Goal: Information Seeking & Learning: Check status

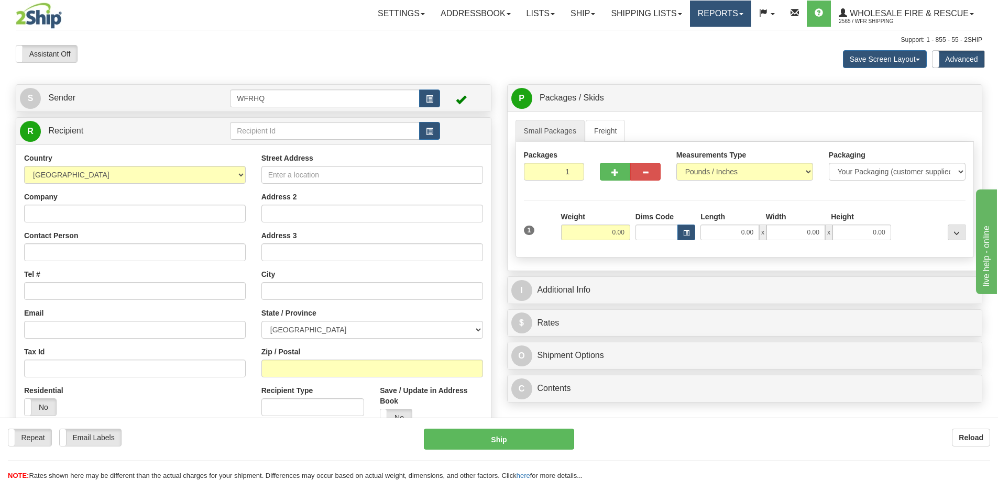
click at [730, 13] on link "Reports" at bounding box center [720, 14] width 61 height 26
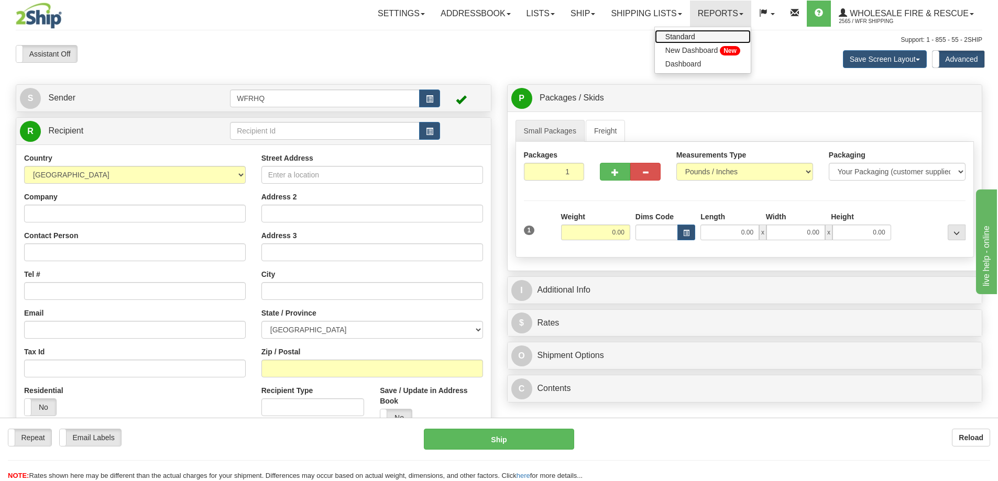
click at [703, 38] on link "Standard" at bounding box center [703, 37] width 96 height 14
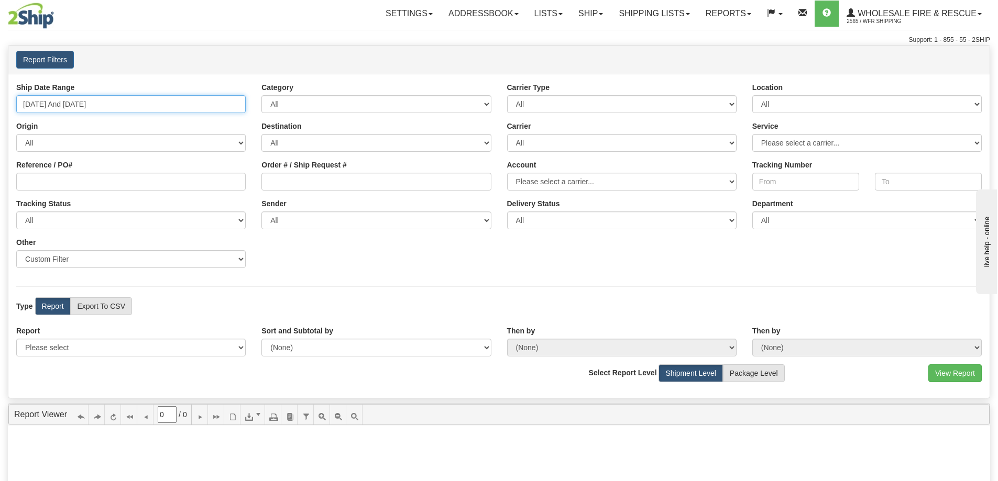
type input "[DATE]"
click at [72, 97] on input "[DATE] And [DATE]" at bounding box center [130, 104] width 229 height 18
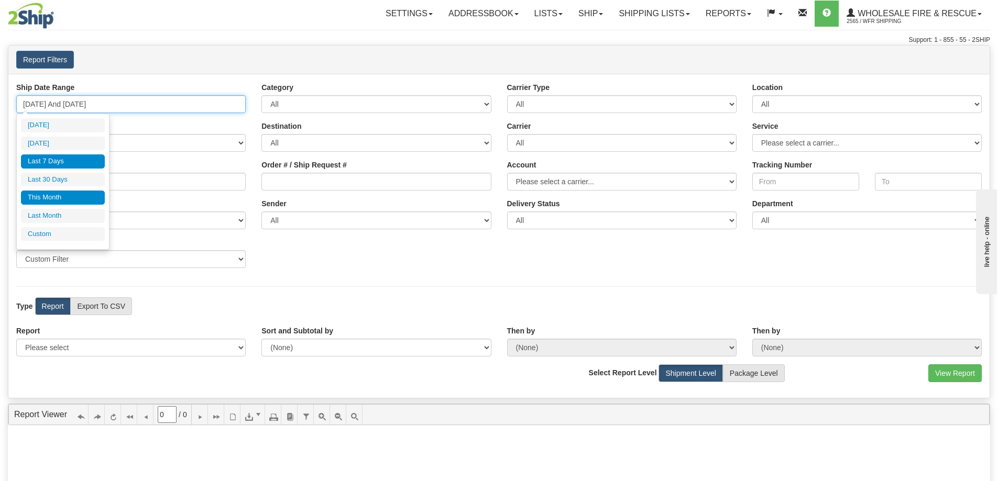
type input "[DATE]"
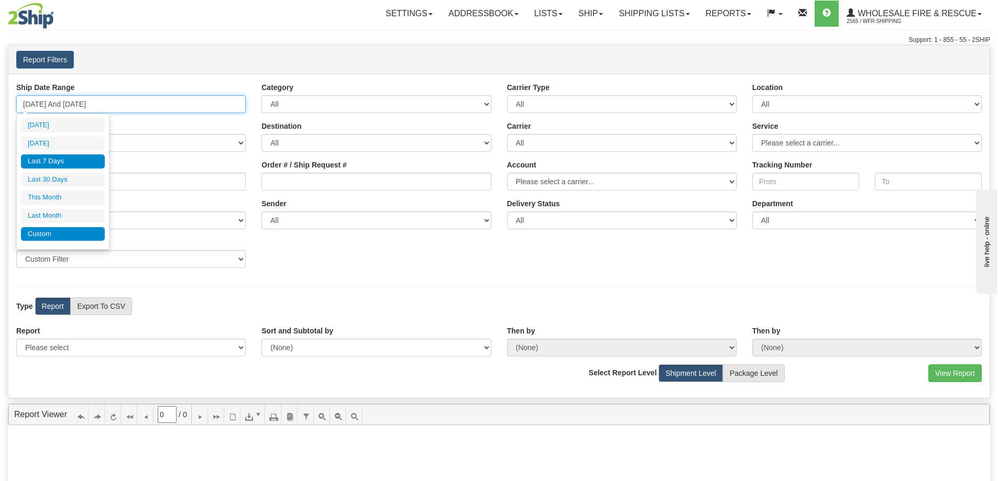
type input "[DATE]"
click at [64, 235] on li "Custom" at bounding box center [63, 234] width 84 height 14
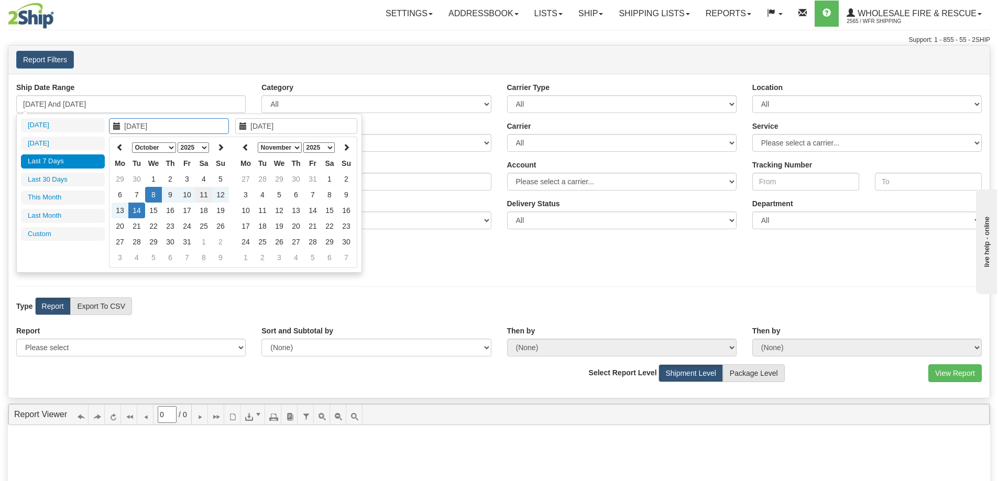
type input "[DATE]"
click at [204, 195] on td "11" at bounding box center [203, 195] width 17 height 16
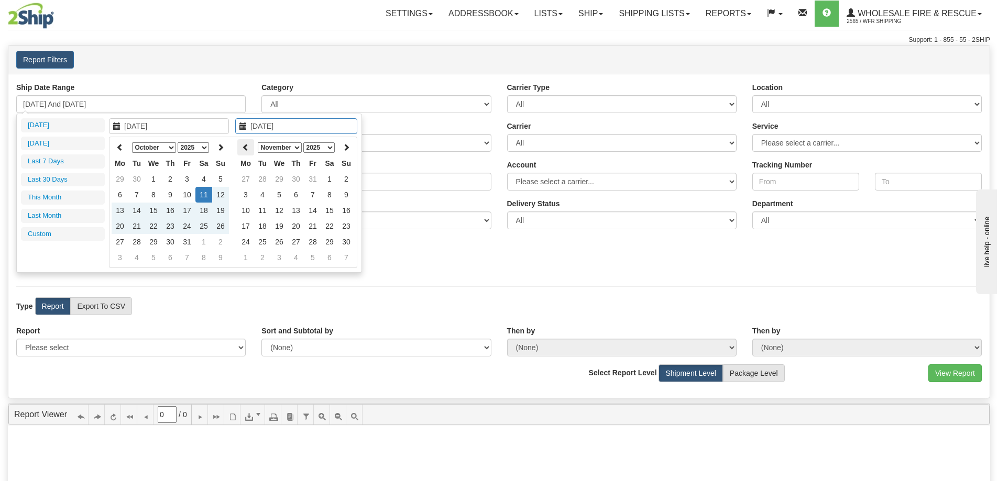
click at [243, 148] on icon at bounding box center [245, 146] width 7 height 7
type input "[DATE]"
click at [264, 209] on td "14" at bounding box center [262, 211] width 17 height 16
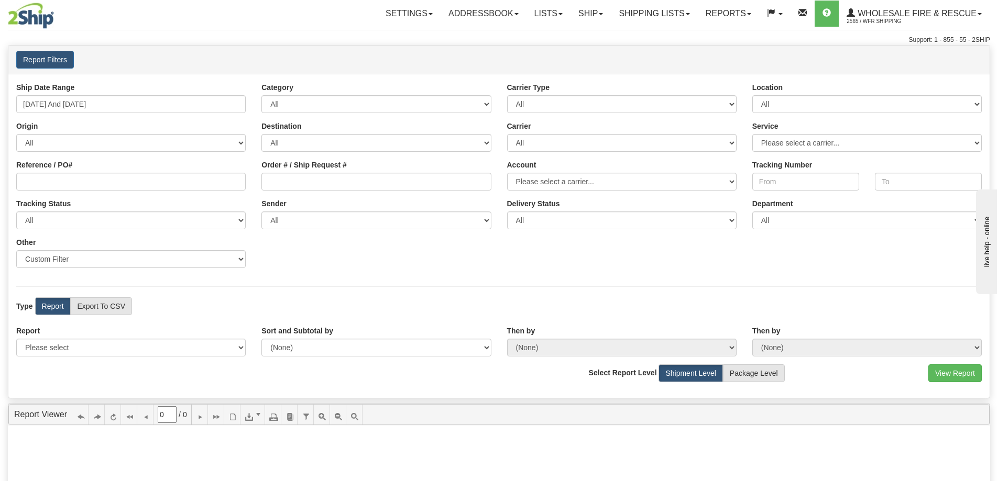
type input "[DATE] And [DATE]"
click at [82, 261] on select "Sender Company Sender Contact Sender Country Sender State Sender City Sender Zi…" at bounding box center [130, 259] width 229 height 18
click at [86, 349] on select "Please select 1 Line Shipment Report Address Detail Basic Shipment Overview Can…" at bounding box center [130, 348] width 229 height 18
select select "Users\Full Reference Detail.trdx"
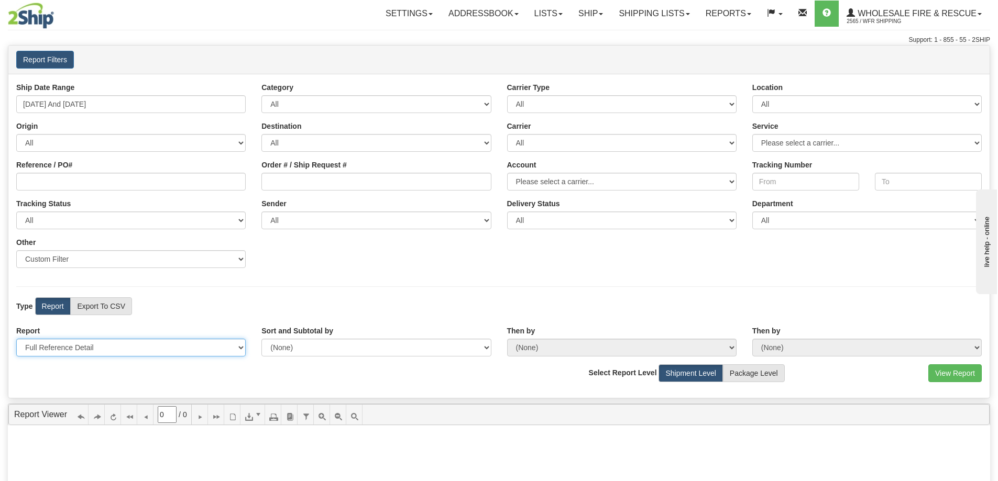
click at [16, 339] on select "Please select 1 Line Shipment Report Address Detail Basic Shipment Overview Can…" at bounding box center [130, 348] width 229 height 18
click at [940, 368] on button "View Report" at bounding box center [954, 373] width 53 height 18
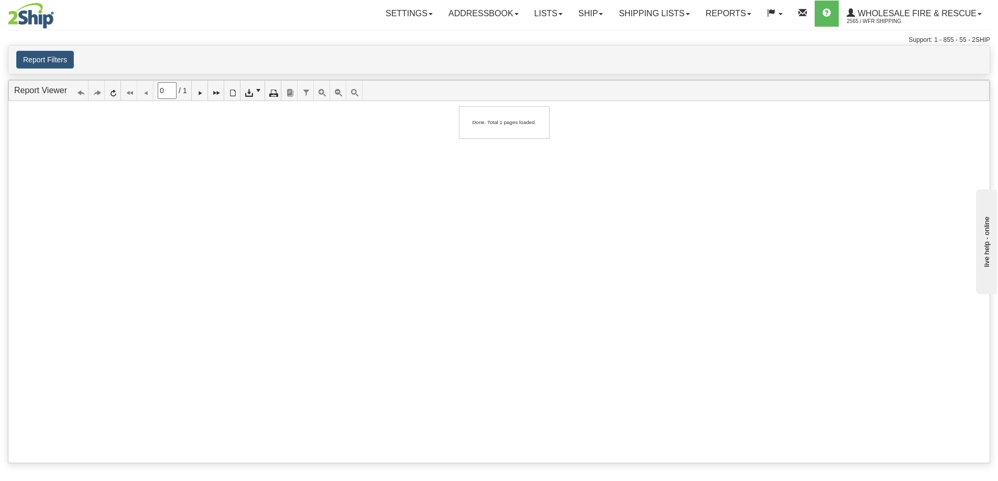
type input "1"
